Goal: Use online tool/utility: Use online tool/utility

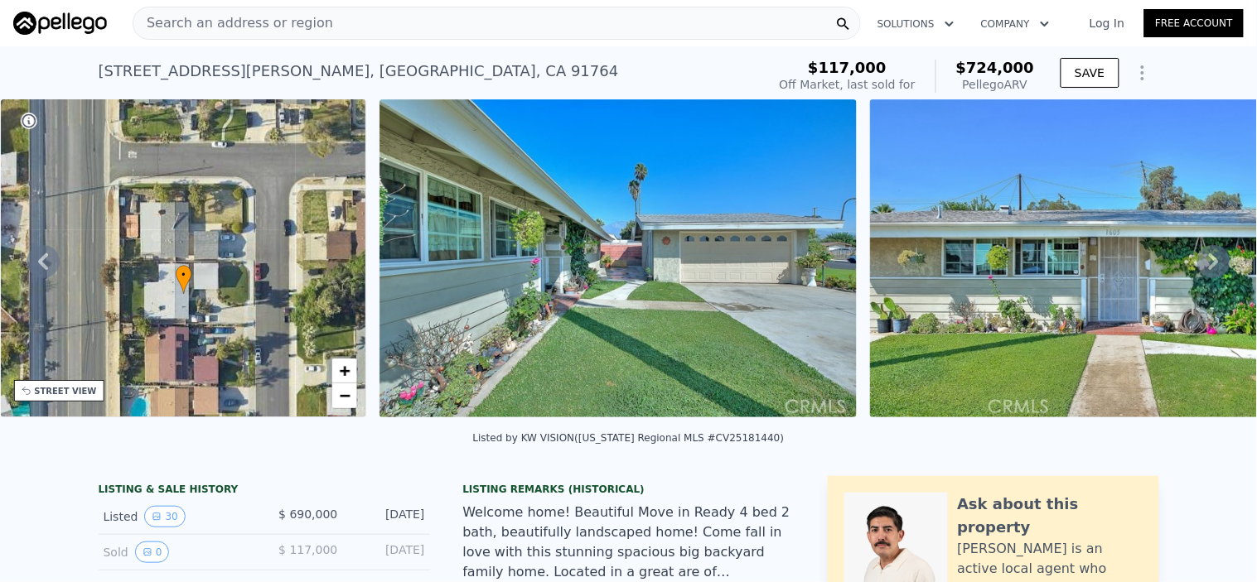
click at [287, 28] on span "Search an address or region" at bounding box center [233, 23] width 200 height 20
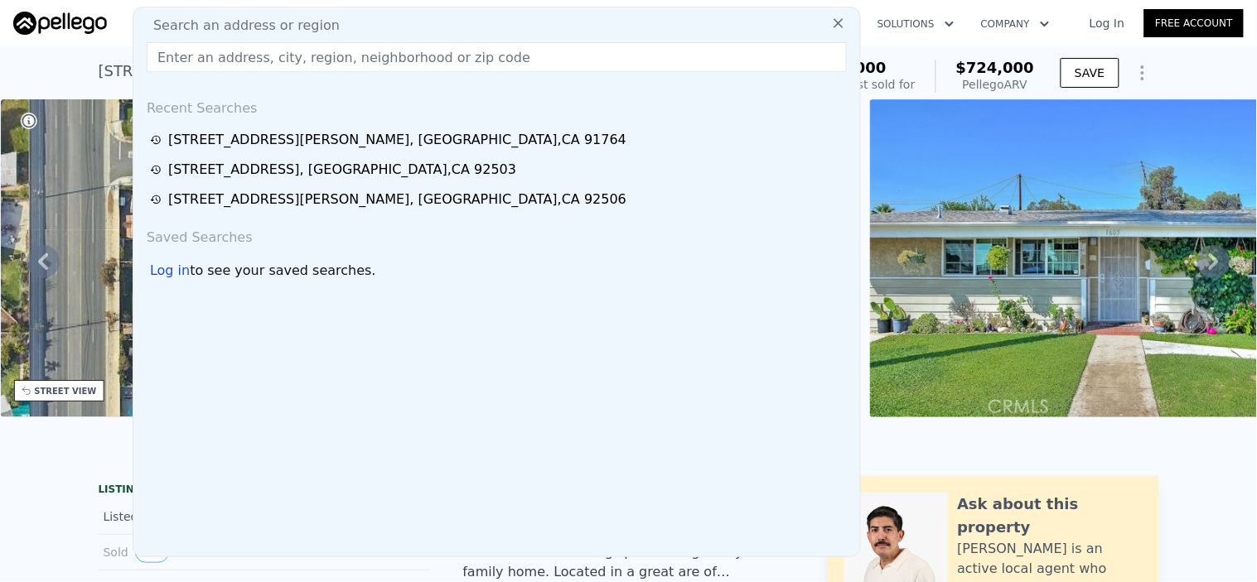
click at [279, 58] on input "text" at bounding box center [497, 57] width 700 height 30
paste input "[STREET_ADDRESS][PERSON_NAME]"
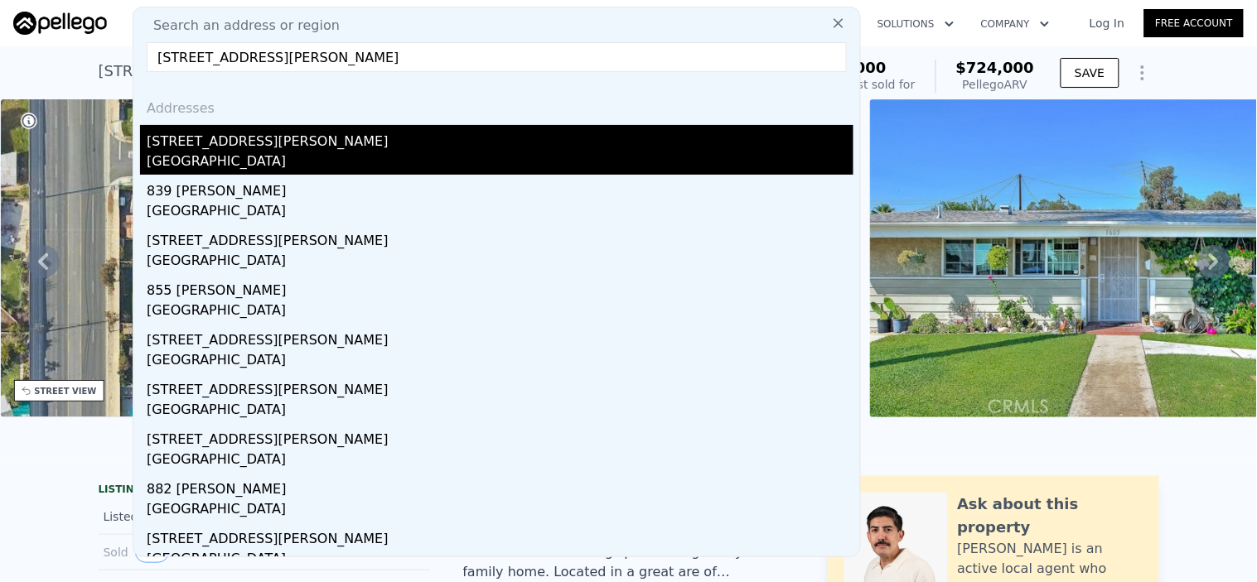
type input "[STREET_ADDRESS][PERSON_NAME]"
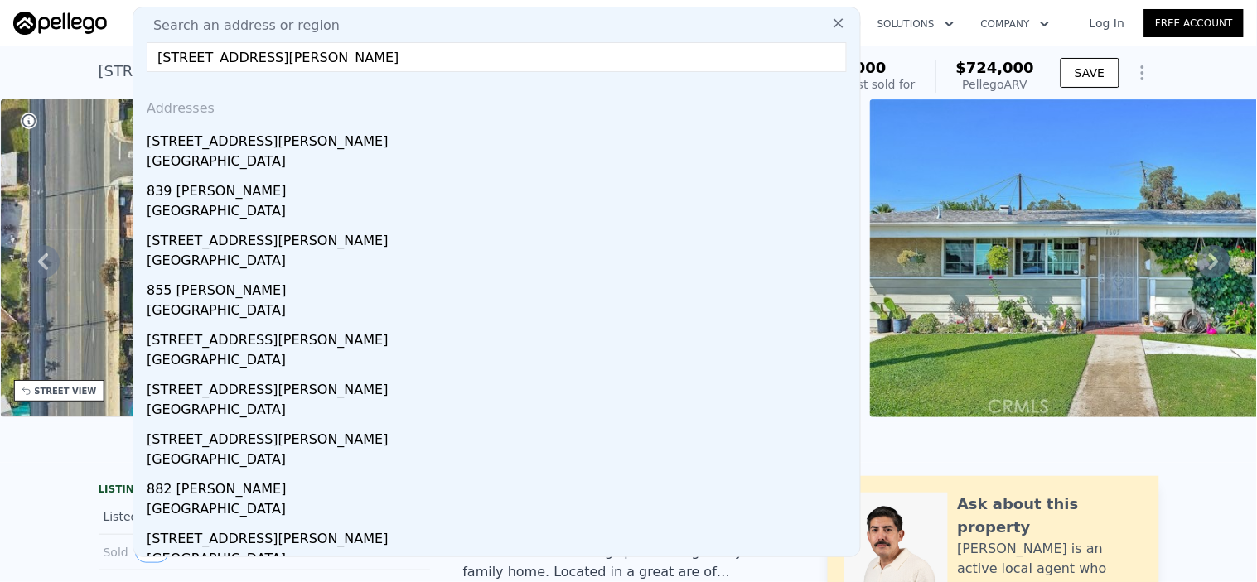
drag, startPoint x: 244, startPoint y: 153, endPoint x: 492, endPoint y: 126, distance: 249.2
click at [245, 152] on div "[GEOGRAPHIC_DATA]" at bounding box center [500, 163] width 707 height 23
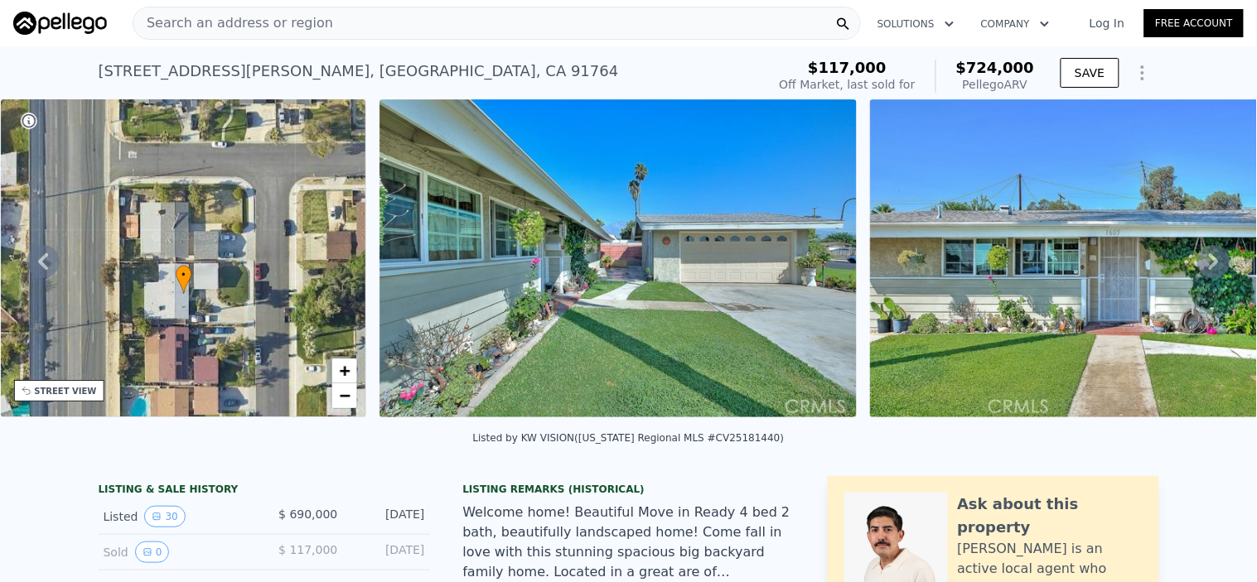
type input "864"
type input "1597"
type input "6370"
type input "9100"
type input "$ 580,000"
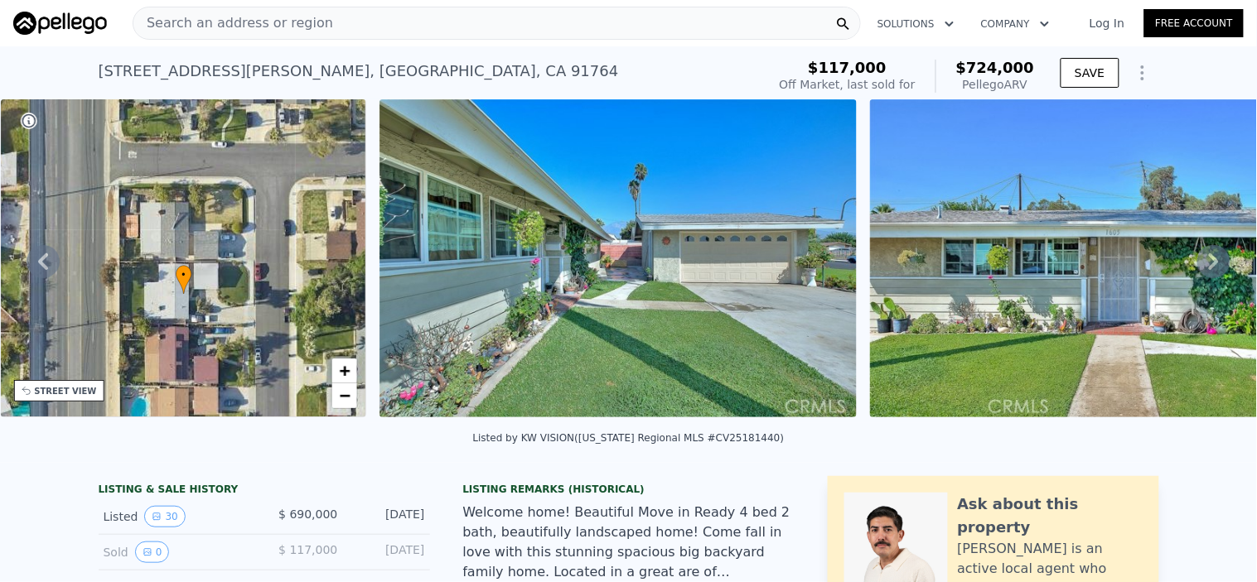
type input "5"
type input "$ 27,212"
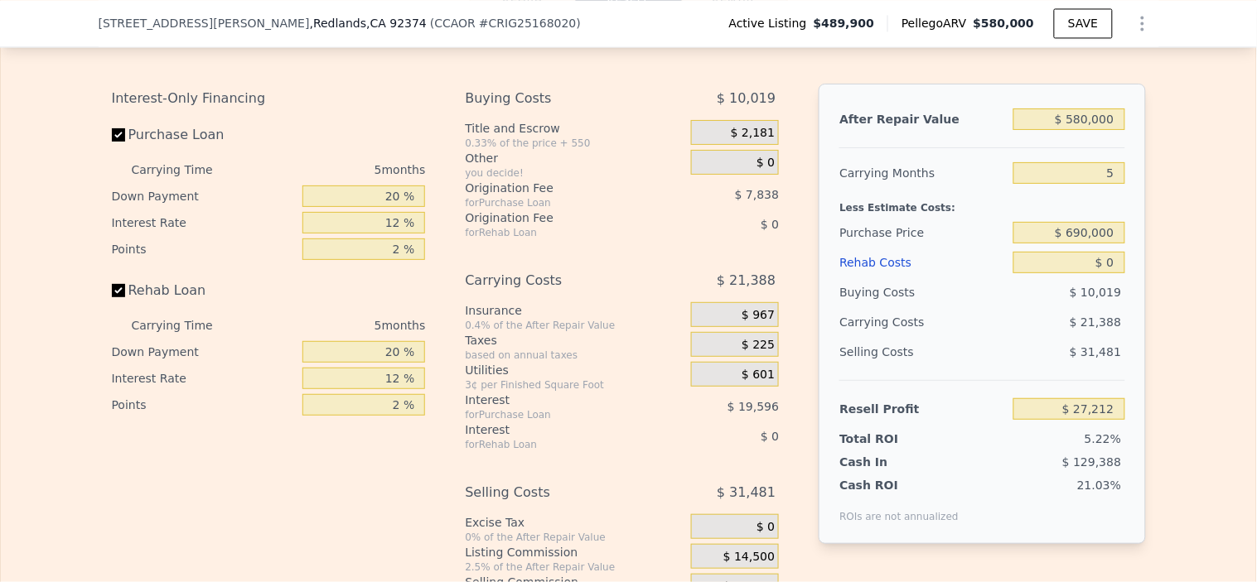
scroll to position [2479, 0]
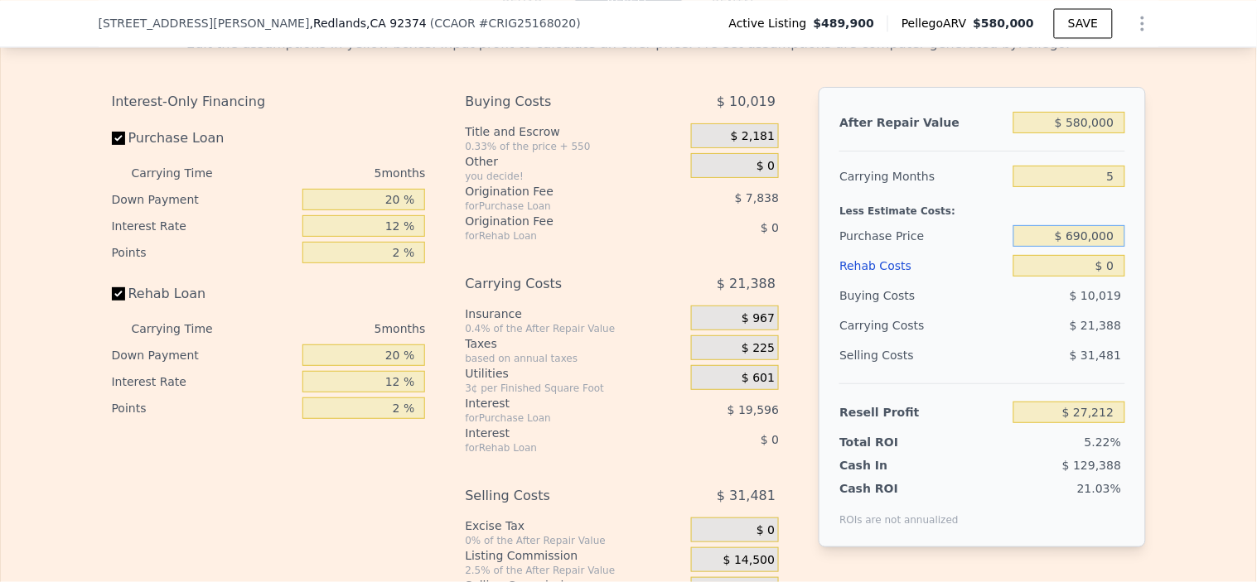
drag, startPoint x: 1114, startPoint y: 267, endPoint x: 913, endPoint y: 262, distance: 201.3
click at [913, 251] on div "Purchase Price $ 690,000" at bounding box center [981, 236] width 285 height 30
type input "$ 489,000"
click at [1072, 277] on input "$ 0" at bounding box center [1068, 266] width 111 height 22
type input "$ 28,164"
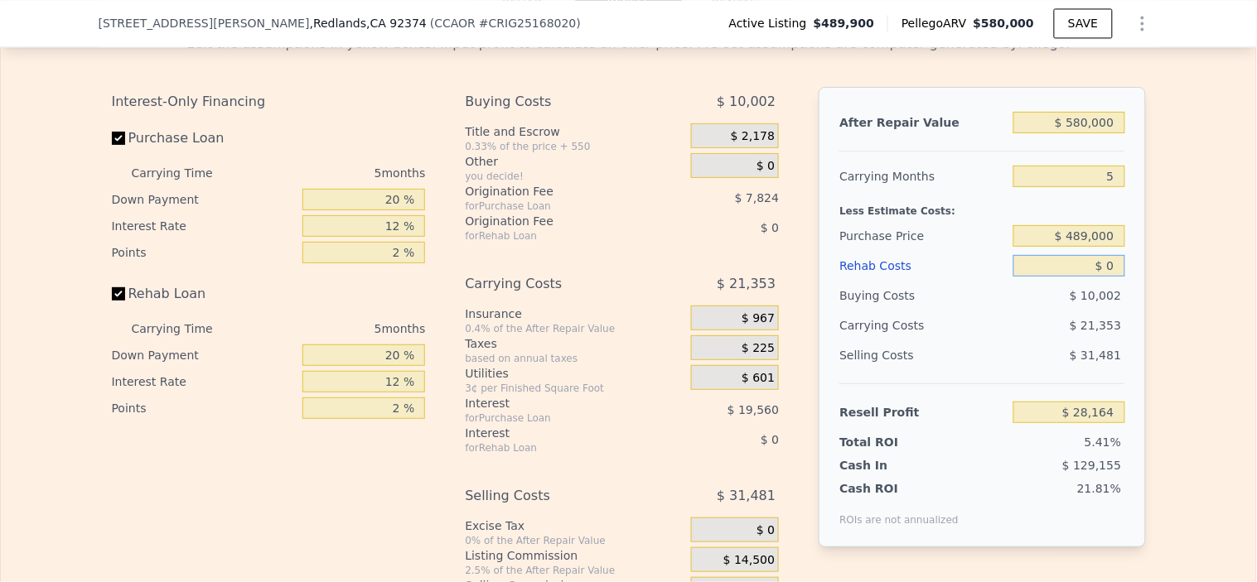
drag, startPoint x: 1111, startPoint y: 293, endPoint x: 1013, endPoint y: 291, distance: 97.8
click at [1013, 277] on input "$ 0" at bounding box center [1068, 266] width 111 height 22
type input "$ 500"
type input "$ 27,636"
type input "$ 5,000"
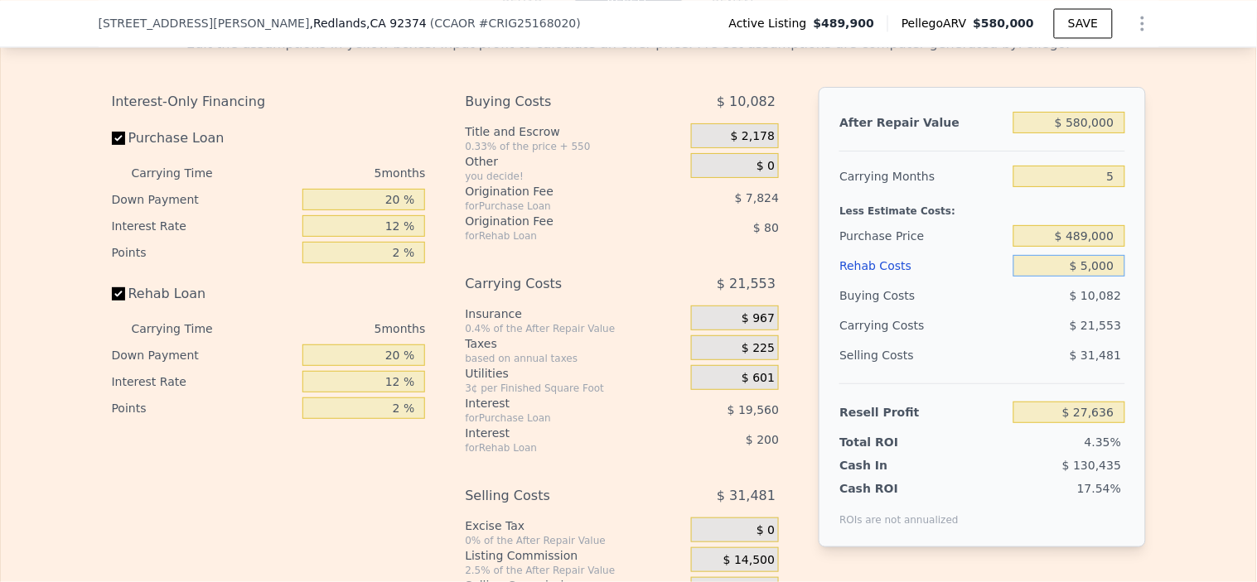
type input "$ 22,884"
type input "$ 50,000"
type input "-$ 24,636"
type input "$ 50,000"
click at [1047, 340] on div "$ 23,353" at bounding box center [1037, 326] width 175 height 30
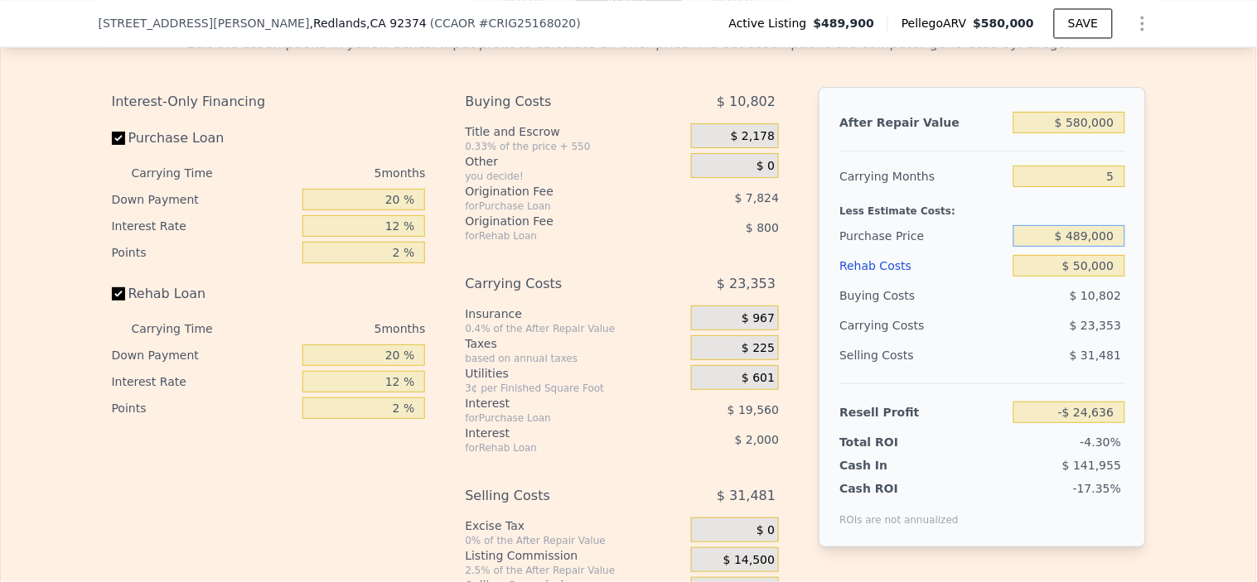
drag, startPoint x: 1112, startPoint y: 266, endPoint x: 903, endPoint y: 266, distance: 208.7
click at [903, 251] on div "Purchase Price $ 489,000" at bounding box center [981, 236] width 285 height 30
type input "$ 444,000"
click at [988, 311] on div "Buying Costs" at bounding box center [922, 296] width 167 height 30
type input "$ 23,033"
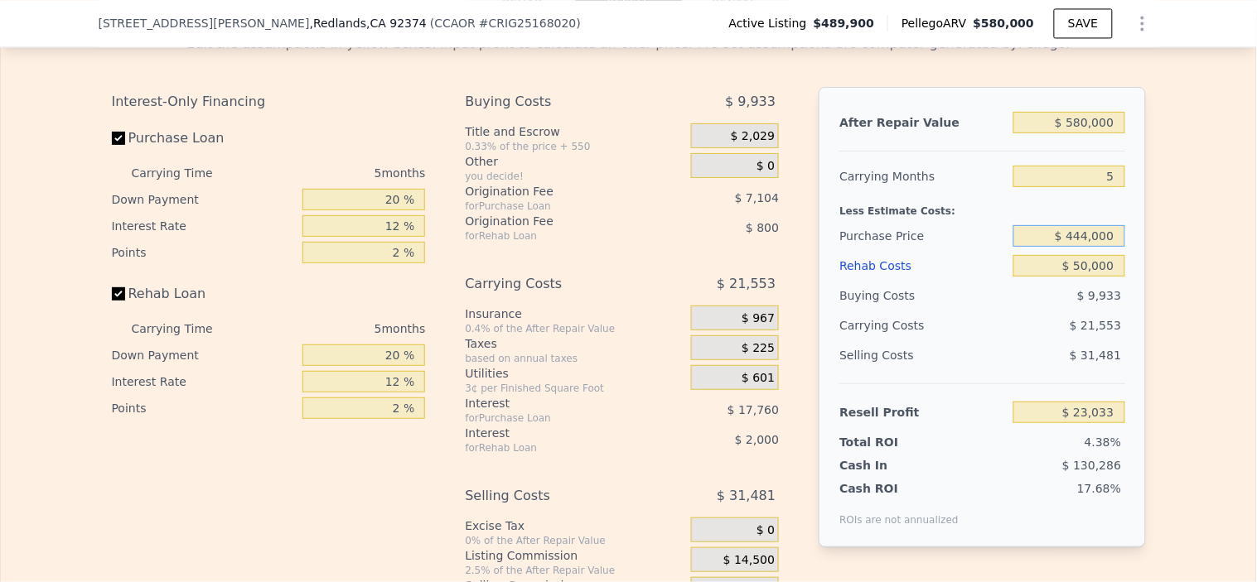
drag, startPoint x: 1107, startPoint y: 263, endPoint x: 946, endPoint y: 263, distance: 160.7
click at [943, 251] on div "Purchase Price $ 444,000" at bounding box center [981, 236] width 285 height 30
type input "$ 430,000"
click at [983, 281] on div "Rehab Costs" at bounding box center [922, 266] width 167 height 30
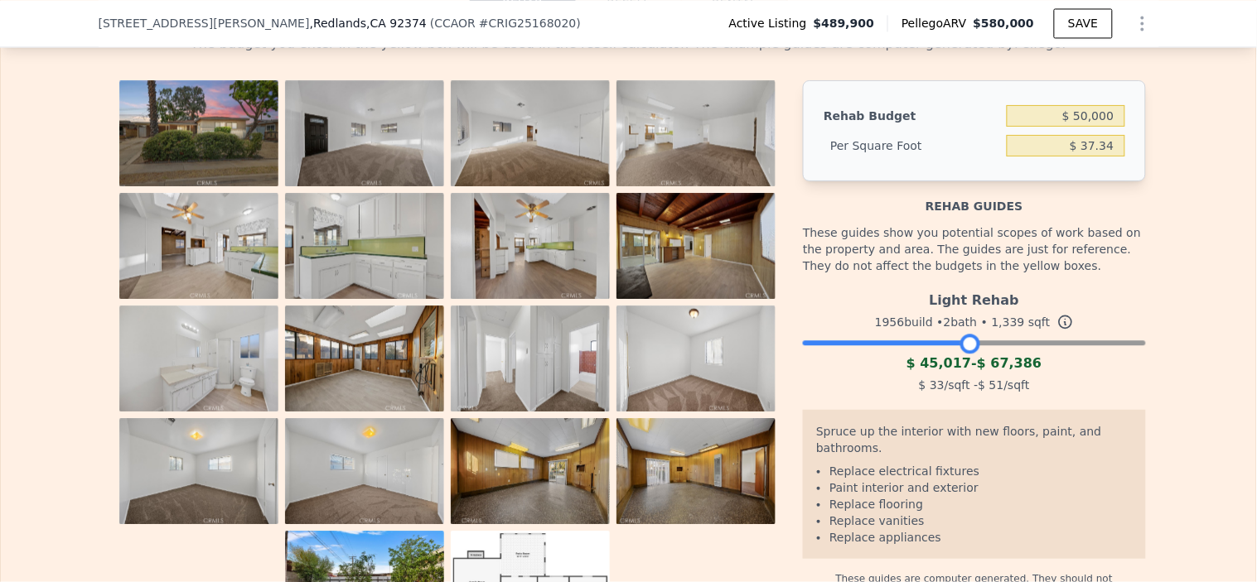
drag, startPoint x: 1121, startPoint y: 373, endPoint x: 957, endPoint y: 388, distance: 164.7
click at [957, 388] on div "Light Rehab 1956 build • 2 bath • 1,339 sqft $ 45,017 - $ 67,386 $ 33 /sqft - $…" at bounding box center [974, 340] width 342 height 113
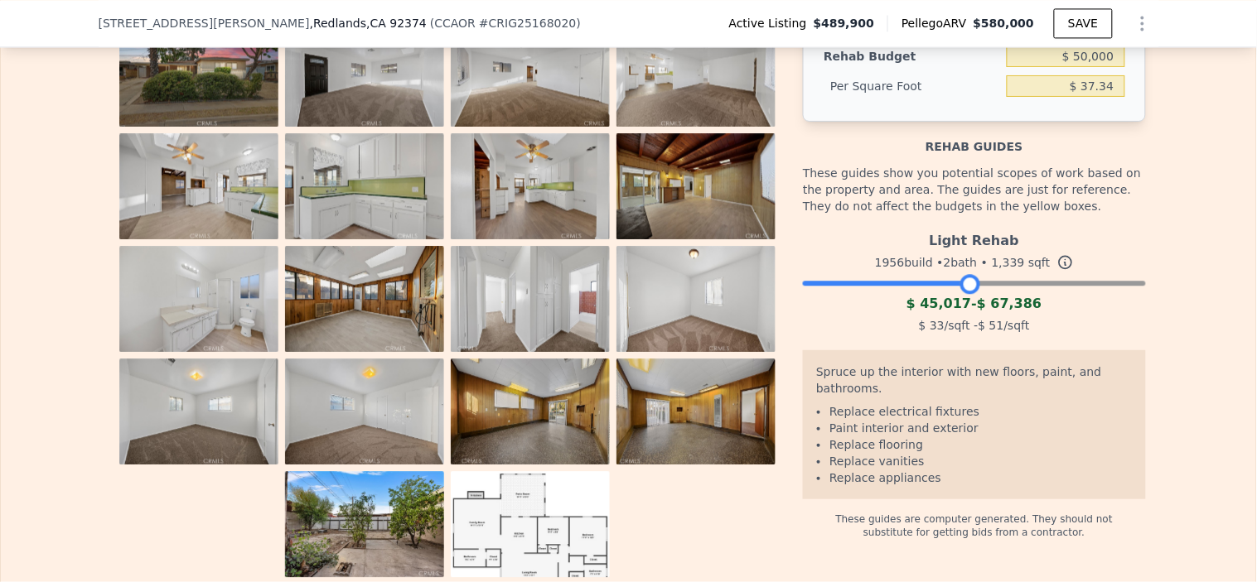
scroll to position [2571, 0]
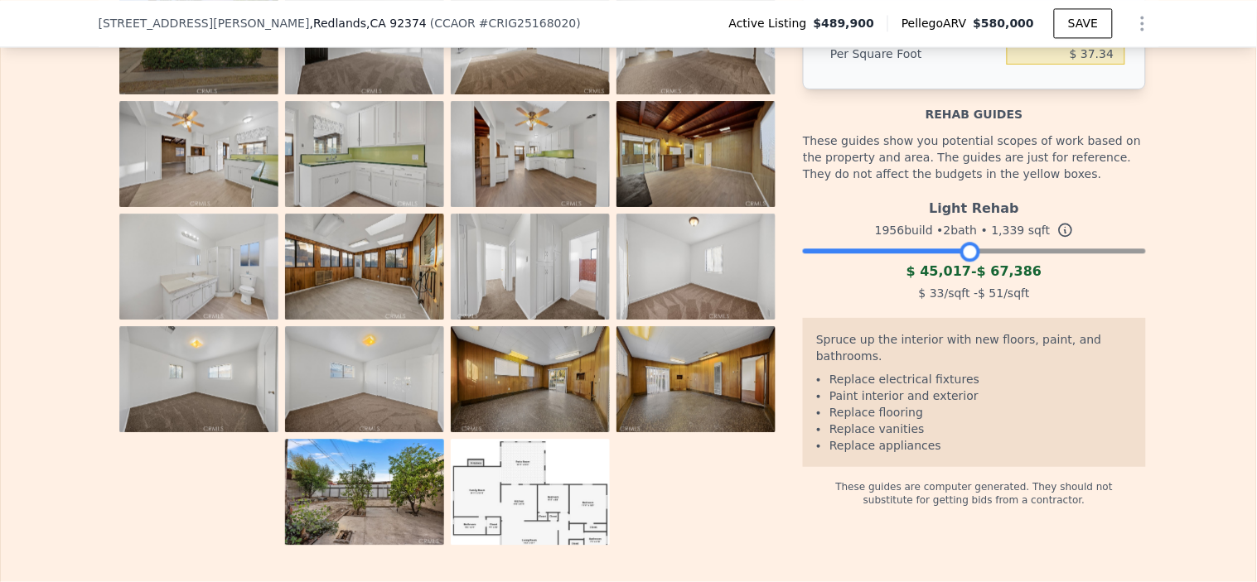
click at [1210, 300] on div "The budget you enter in the yellow box will be used in the resell calculator. T…" at bounding box center [628, 237] width 1255 height 616
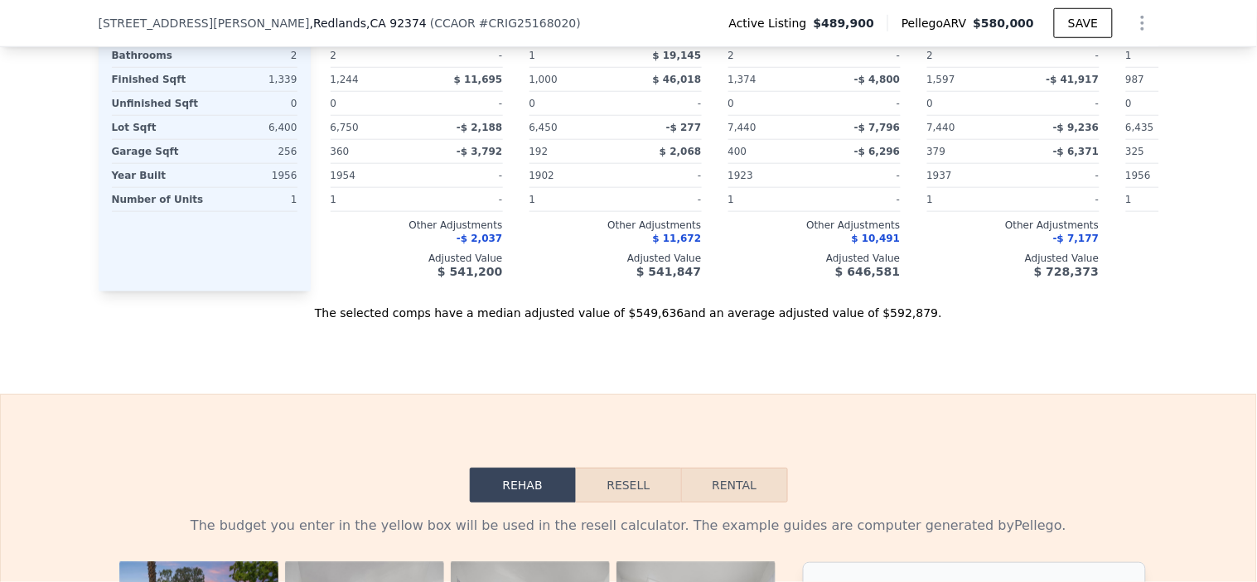
scroll to position [2203, 0]
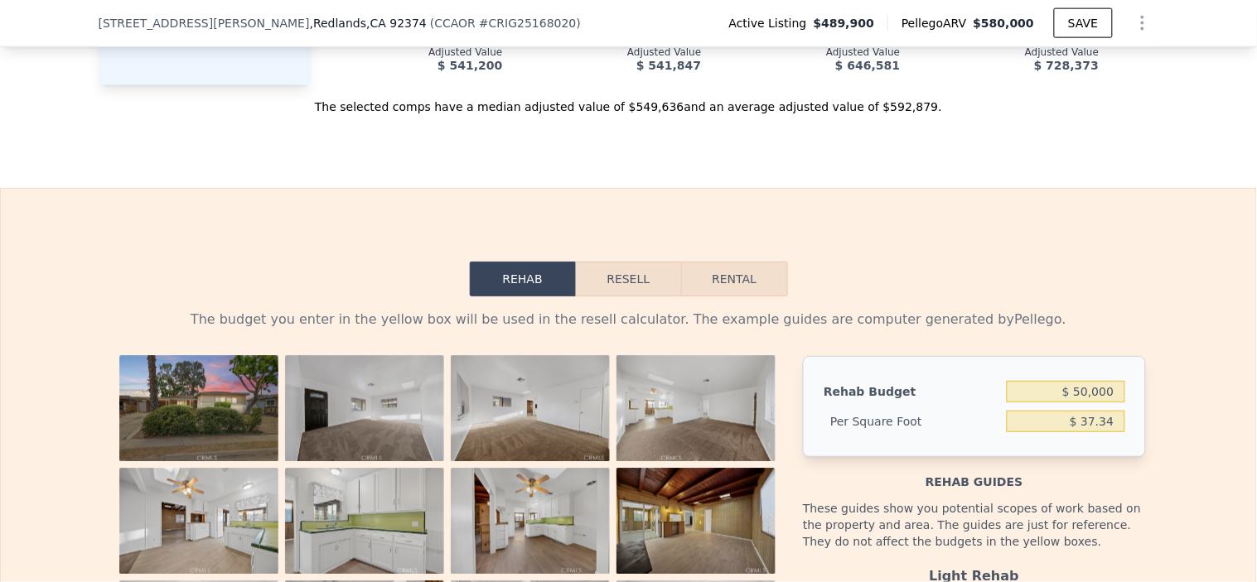
click at [618, 297] on button "Resell" at bounding box center [628, 279] width 105 height 35
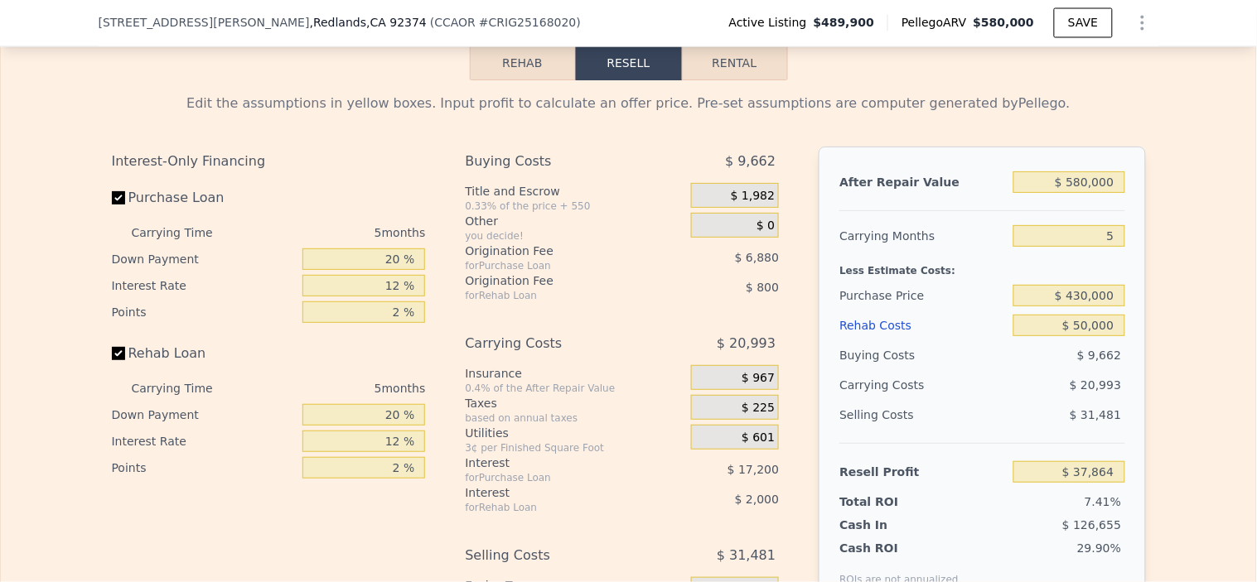
scroll to position [2479, 0]
